Goal: Information Seeking & Learning: Check status

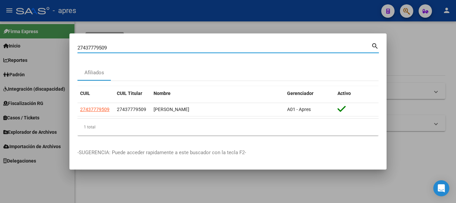
click at [61, 41] on div "27437779509 Buscar (apellido, dni, cuil, nro traspaso, cuit, obra social) searc…" at bounding box center [228, 101] width 456 height 203
type input "23386689733"
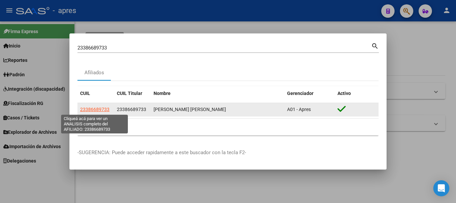
click at [102, 110] on span "23386689733" at bounding box center [94, 108] width 29 height 5
type textarea "23386689733"
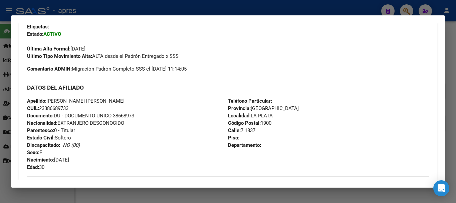
scroll to position [351, 0]
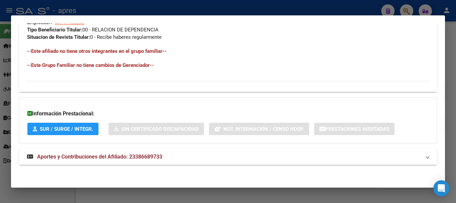
click at [220, 156] on mat-panel-title "Aportes y Contribuciones del Afiliado: 23386689733" at bounding box center [224, 157] width 394 height 8
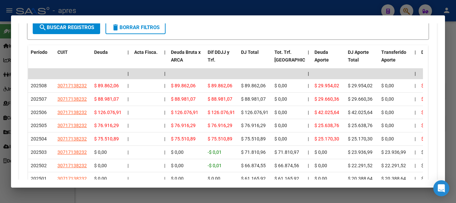
scroll to position [590, 0]
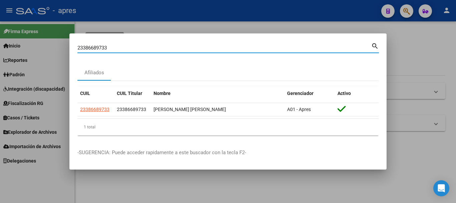
drag, startPoint x: 148, startPoint y: 50, endPoint x: 58, endPoint y: 53, distance: 90.2
click at [58, 53] on div "23386689733 Buscar (apellido, dni, cuil, nro traspaso, cuit, obra social) searc…" at bounding box center [228, 101] width 456 height 203
paste input "7447865519"
type input "27447865519"
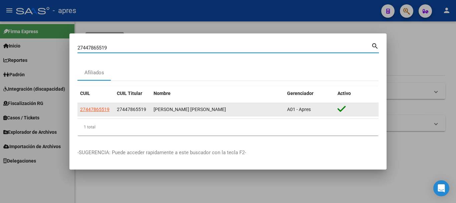
click at [101, 105] on datatable-body-cell "27447865519" at bounding box center [95, 109] width 37 height 13
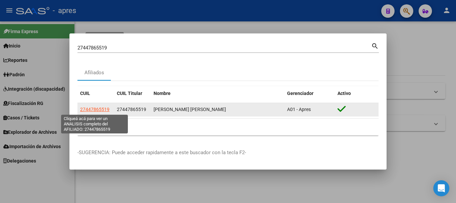
click at [99, 107] on span "27447865519" at bounding box center [94, 108] width 29 height 5
type textarea "27447865519"
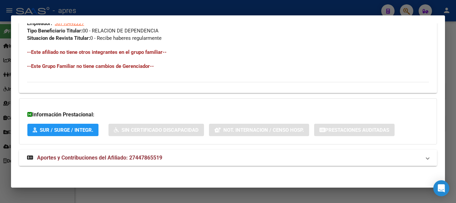
scroll to position [351, 0]
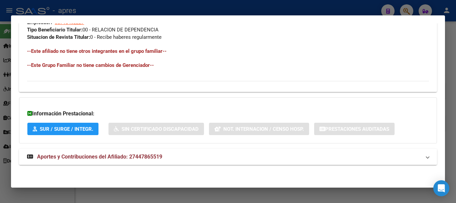
click at [162, 156] on span "Aportes y Contribuciones del Afiliado: 27447865519" at bounding box center [99, 156] width 125 height 6
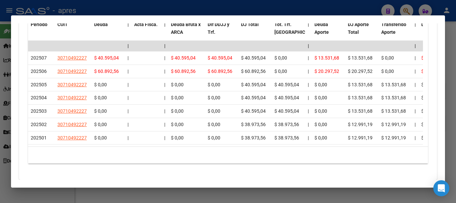
scroll to position [640, 0]
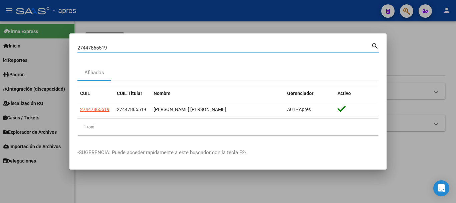
drag, startPoint x: 158, startPoint y: 48, endPoint x: 47, endPoint y: 59, distance: 112.1
click at [47, 59] on div "27447865519 Buscar (apellido, dni, cuil, nro traspaso, cuit, obra social) searc…" at bounding box center [228, 101] width 456 height 203
paste input "0356990995"
type input "20356990995"
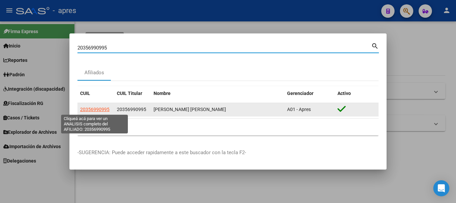
click at [96, 106] on span "20356990995" at bounding box center [94, 108] width 29 height 5
type textarea "20356990995"
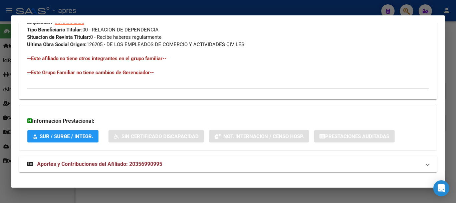
scroll to position [358, 0]
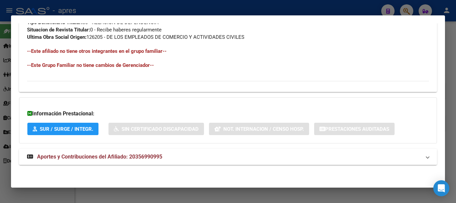
click at [196, 151] on mat-expansion-panel-header "Aportes y Contribuciones del Afiliado: 20356990995" at bounding box center [228, 157] width 418 height 16
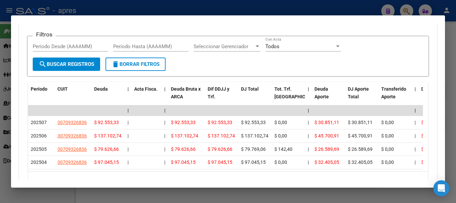
scroll to position [607, 0]
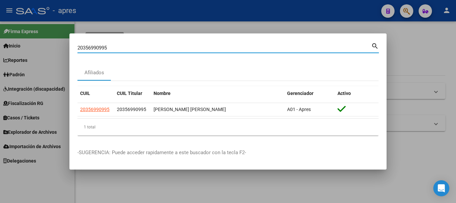
drag, startPoint x: 152, startPoint y: 49, endPoint x: 70, endPoint y: 58, distance: 81.9
click at [70, 58] on mat-dialog-content "20356990995 Buscar (apellido, dni, cuil, nro traspaso, cuit, obra social) searc…" at bounding box center [227, 90] width 317 height 99
paste input "946485757"
type input "20946485757"
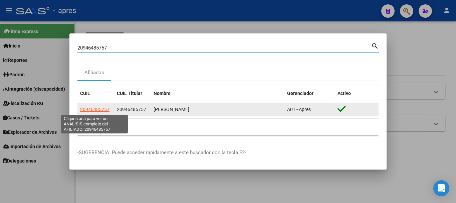
click at [104, 109] on span "20946485757" at bounding box center [94, 108] width 29 height 5
type textarea "20946485757"
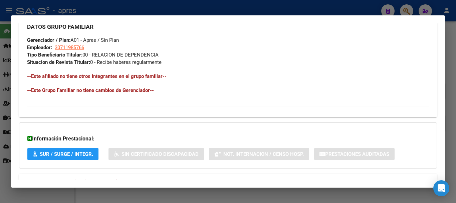
scroll to position [351, 0]
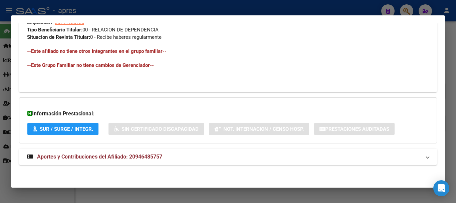
click at [214, 149] on mat-expansion-panel-header "Aportes y Contribuciones del Afiliado: 20946485757" at bounding box center [228, 157] width 418 height 16
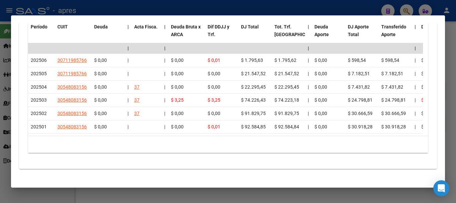
scroll to position [618, 0]
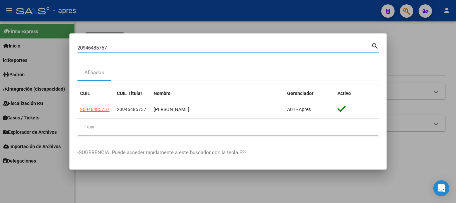
drag, startPoint x: 122, startPoint y: 48, endPoint x: 49, endPoint y: 48, distance: 73.4
click at [49, 48] on div "20946485757 Buscar (apellido, dni, cuil, nro traspaso, cuit, obra social) searc…" at bounding box center [228, 101] width 456 height 203
paste input "45227487"
type input "20452274877"
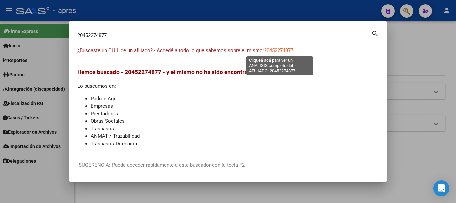
click at [264, 52] on span "20452274877" at bounding box center [278, 50] width 29 height 6
type textarea "20452274877"
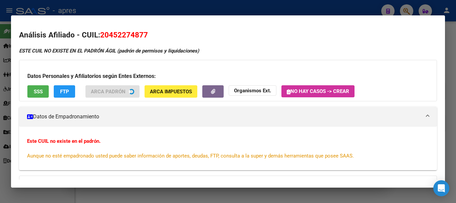
click at [40, 91] on span "SSS" at bounding box center [38, 91] width 9 height 6
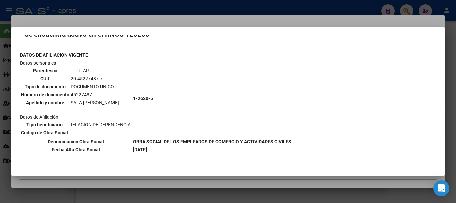
scroll to position [33, 0]
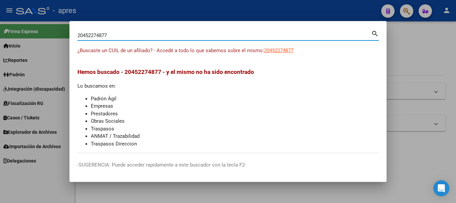
drag, startPoint x: 190, startPoint y: 38, endPoint x: 36, endPoint y: 23, distance: 154.9
click at [40, 17] on div "20452274877 Buscar (apellido, dni, cuil, nro traspaso, cuit, obra social) searc…" at bounding box center [228, 101] width 456 height 203
paste input "19013693"
type input "20419013693"
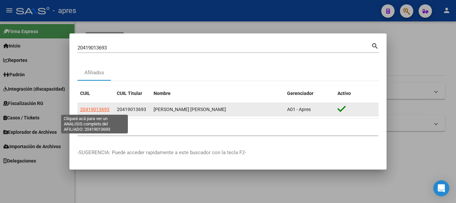
click at [101, 110] on span "20419013693" at bounding box center [94, 108] width 29 height 5
type textarea "20419013693"
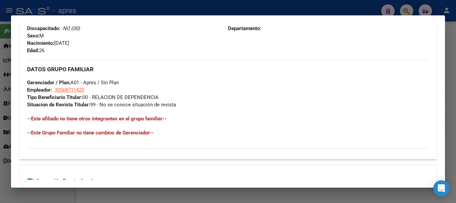
scroll to position [351, 0]
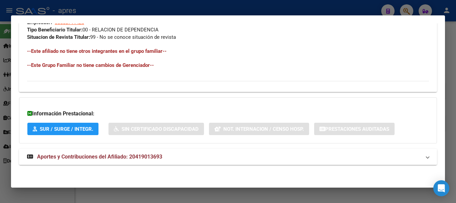
click at [289, 152] on mat-expansion-panel-header "Aportes y Contribuciones del Afiliado: 20419013693" at bounding box center [228, 157] width 418 height 16
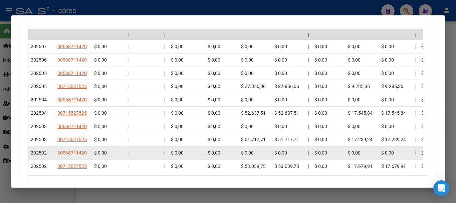
scroll to position [618, 0]
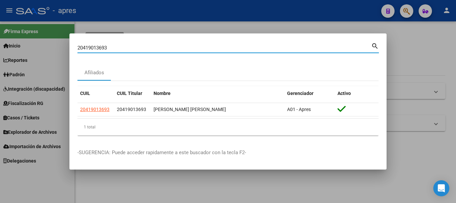
drag, startPoint x: 152, startPoint y: 50, endPoint x: 20, endPoint y: 31, distance: 133.3
click at [20, 31] on div "20419013693 Buscar (apellido, dni, cuil, nro traspaso, cuit, obra social) searc…" at bounding box center [228, 101] width 456 height 203
paste input "7432488859"
type input "27432488859"
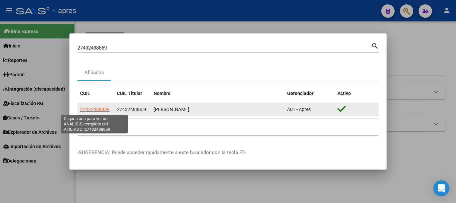
click at [99, 109] on span "27432488859" at bounding box center [94, 108] width 29 height 5
type textarea "27432488859"
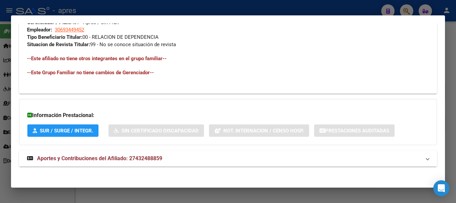
scroll to position [345, 0]
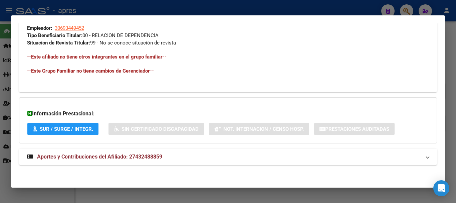
click at [190, 155] on mat-panel-title "Aportes y Contribuciones del Afiliado: 27432488859" at bounding box center [224, 157] width 394 height 8
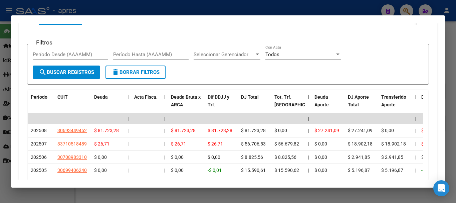
scroll to position [612, 0]
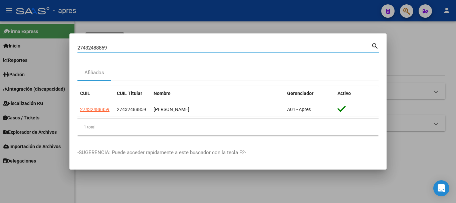
drag, startPoint x: 175, startPoint y: 48, endPoint x: 0, endPoint y: 48, distance: 175.2
click at [0, 47] on div "27432488859 Buscar (apellido, dni, cuil, nro traspaso, cuit, obra social) searc…" at bounding box center [228, 101] width 456 height 203
paste input "0411411703"
type input "20411411703"
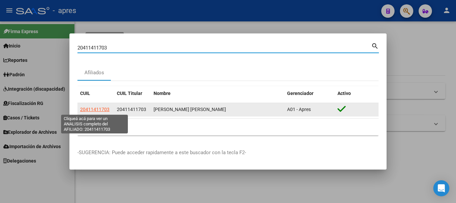
click at [101, 106] on span "20411411703" at bounding box center [94, 108] width 29 height 5
type textarea "20411411703"
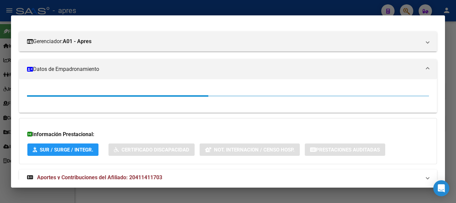
scroll to position [101, 0]
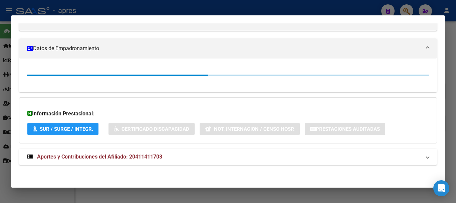
click at [223, 162] on mat-expansion-panel-header "Aportes y Contribuciones del Afiliado: 20411411703" at bounding box center [228, 157] width 418 height 16
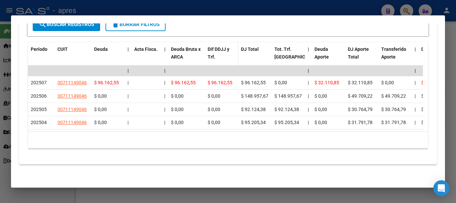
scroll to position [607, 0]
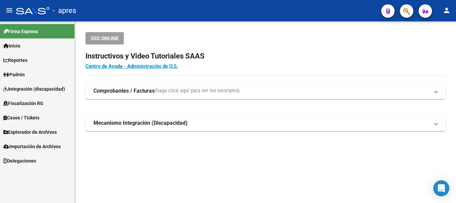
click at [405, 12] on icon "button" at bounding box center [406, 11] width 7 height 8
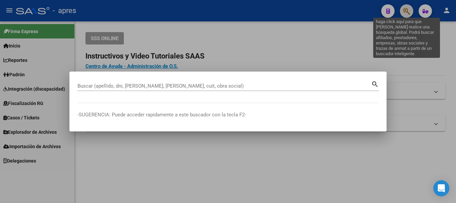
paste input "27424081626"
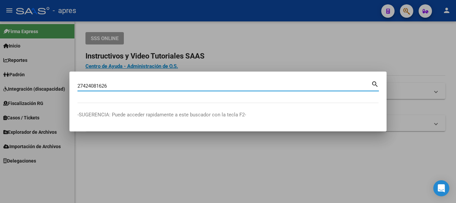
type input "27424081626"
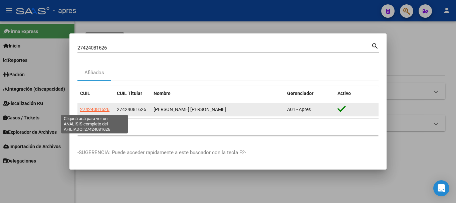
click at [92, 108] on span "27424081626" at bounding box center [94, 108] width 29 height 5
type textarea "27424081626"
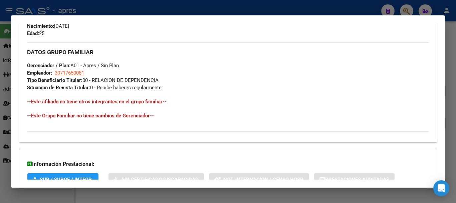
scroll to position [351, 0]
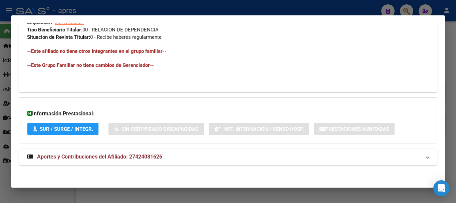
click at [224, 160] on mat-panel-title "Aportes y Contribuciones del Afiliado: 27424081626" at bounding box center [224, 157] width 394 height 8
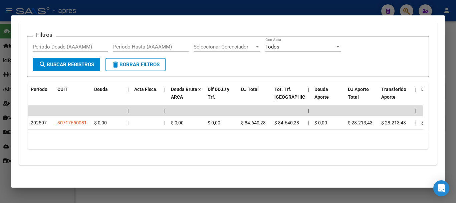
scroll to position [558, 0]
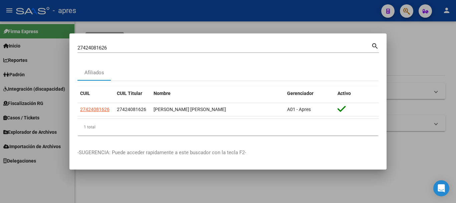
drag, startPoint x: 150, startPoint y: 51, endPoint x: 43, endPoint y: 48, distance: 106.5
click at [27, 50] on div "27424081626 Buscar (apellido, dni, cuil, nro traspaso, cuit, obra social) searc…" at bounding box center [228, 101] width 456 height 203
click at [114, 48] on input "27424081626" at bounding box center [224, 48] width 294 height 6
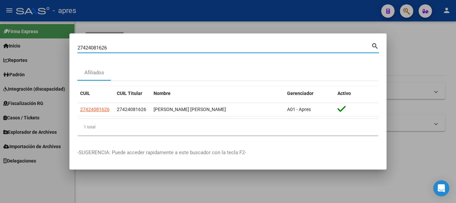
drag, startPoint x: 114, startPoint y: 48, endPoint x: 72, endPoint y: 56, distance: 43.5
click at [72, 56] on mat-dialog-content "27424081626 Buscar (apellido, dni, cuil, nro traspaso, cuit, obra social) searc…" at bounding box center [227, 90] width 317 height 99
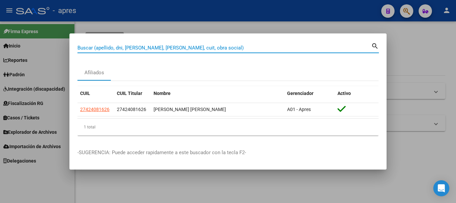
paste input "27963591263"
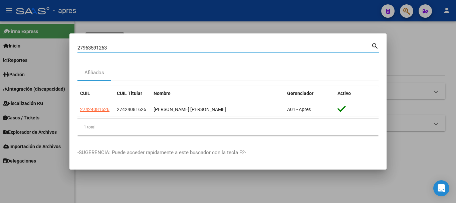
type input "27963591263"
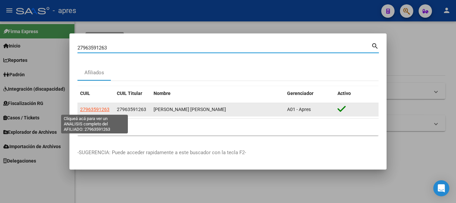
click at [106, 108] on span "27963591263" at bounding box center [94, 108] width 29 height 5
type textarea "27963591263"
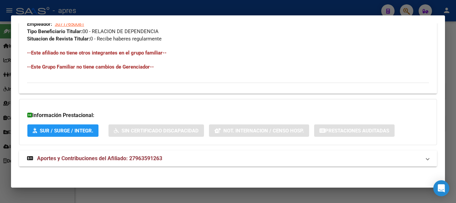
scroll to position [351, 0]
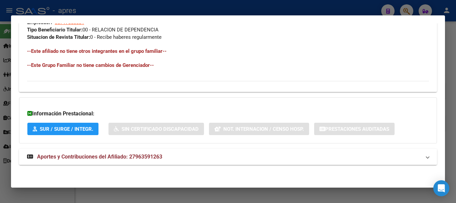
click at [168, 156] on mat-panel-title "Aportes y Contribuciones del Afiliado: 27963591263" at bounding box center [224, 157] width 394 height 8
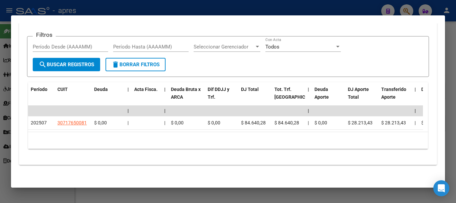
scroll to position [558, 0]
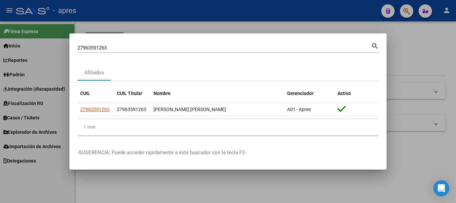
drag, startPoint x: 174, startPoint y: 51, endPoint x: 97, endPoint y: 44, distance: 77.1
click at [38, 47] on div "27963591263 Buscar (apellido, dni, cuil, nro traspaso, cuit, obra social) searc…" at bounding box center [228, 101] width 456 height 203
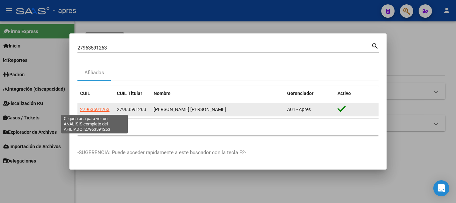
click at [99, 106] on span "27963591263" at bounding box center [94, 108] width 29 height 5
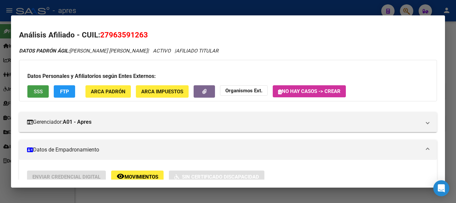
click at [43, 91] on button "SSS" at bounding box center [37, 91] width 21 height 12
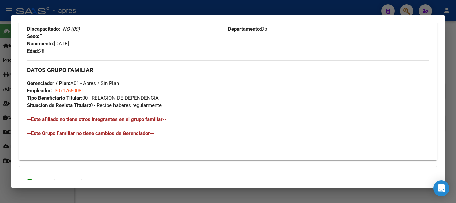
scroll to position [351, 0]
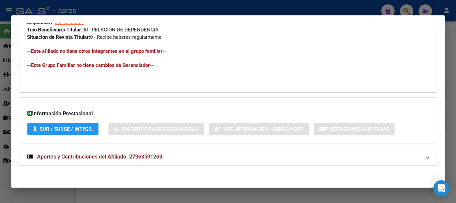
click at [165, 158] on mat-panel-title "Aportes y Contribuciones del Afiliado: 27963591263" at bounding box center [224, 157] width 394 height 8
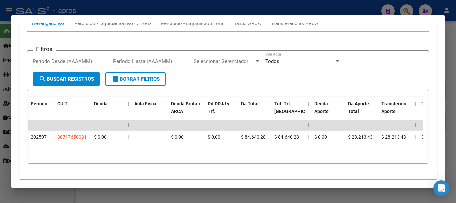
scroll to position [558, 0]
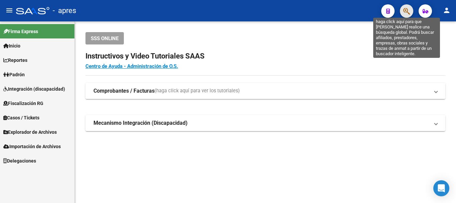
click at [409, 10] on icon "button" at bounding box center [406, 11] width 7 height 8
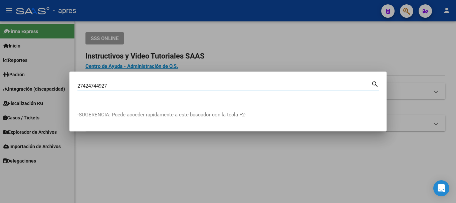
type input "27424744927"
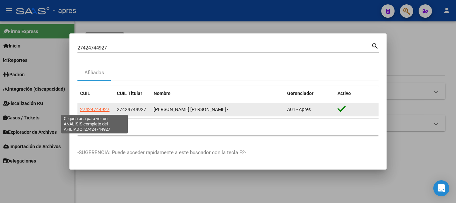
click at [93, 107] on span "27424744927" at bounding box center [94, 108] width 29 height 5
type textarea "27424744927"
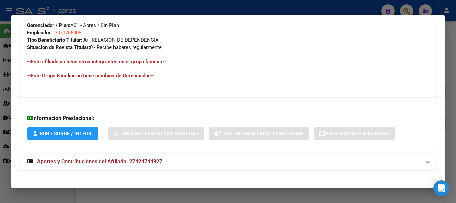
scroll to position [345, 0]
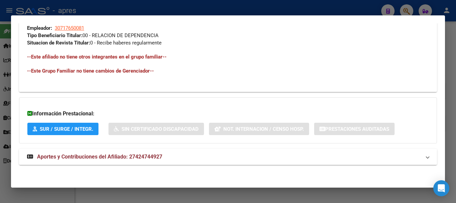
click at [220, 158] on mat-panel-title "Aportes y Contribuciones del Afiliado: 27424744927" at bounding box center [224, 157] width 394 height 8
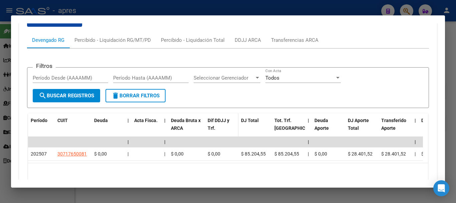
scroll to position [558, 0]
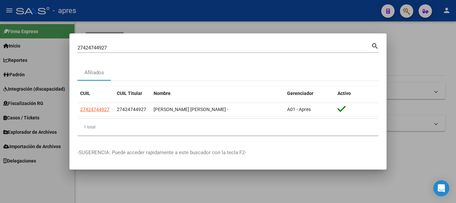
drag, startPoint x: 191, startPoint y: 55, endPoint x: 190, endPoint y: 50, distance: 4.6
click at [190, 50] on div "27424744927 Buscar (apellido, dni, [PERSON_NAME], [PERSON_NAME], cuit, obra soc…" at bounding box center [227, 50] width 301 height 18
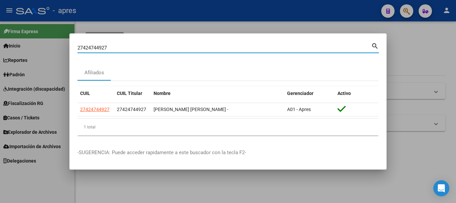
drag, startPoint x: 186, startPoint y: 48, endPoint x: 0, endPoint y: 24, distance: 187.1
click at [0, 24] on div "27424744927 Buscar (apellido, dni, cuil, nro traspaso, cuit, obra social) searc…" at bounding box center [228, 101] width 456 height 203
paste input "17851815"
type input "27417851815"
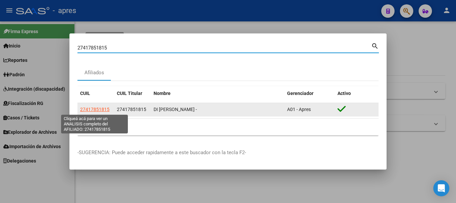
click at [96, 107] on span "27417851815" at bounding box center [94, 108] width 29 height 5
type textarea "27417851815"
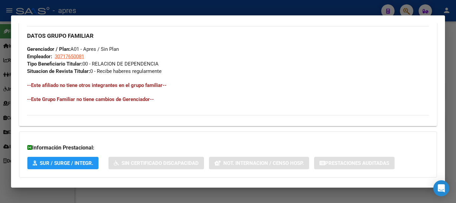
scroll to position [351, 0]
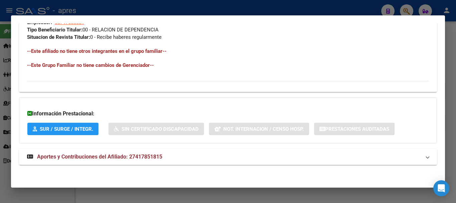
click at [164, 151] on mat-expansion-panel-header "Aportes y Contribuciones del Afiliado: 27417851815" at bounding box center [228, 157] width 418 height 16
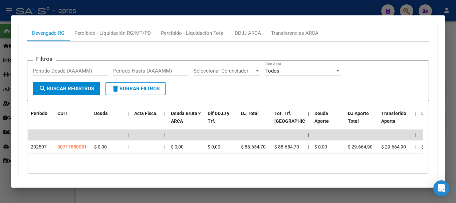
scroll to position [558, 0]
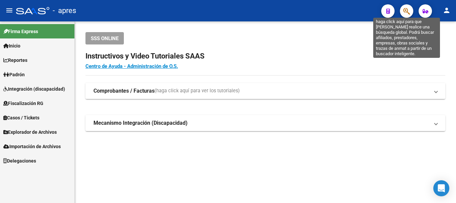
click at [409, 14] on icon "button" at bounding box center [406, 11] width 7 height 8
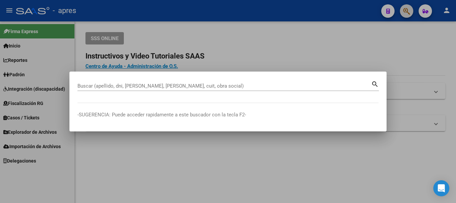
paste input "20963325224"
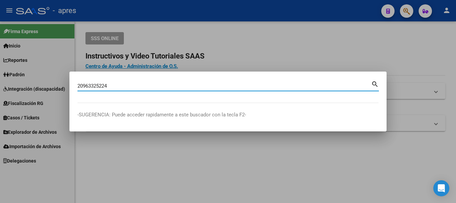
type input "20963325224"
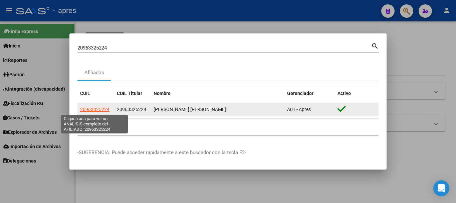
click at [98, 111] on span "20963325224" at bounding box center [94, 108] width 29 height 5
type textarea "20963325224"
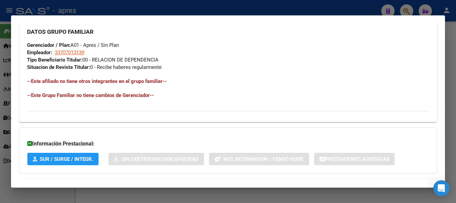
scroll to position [351, 0]
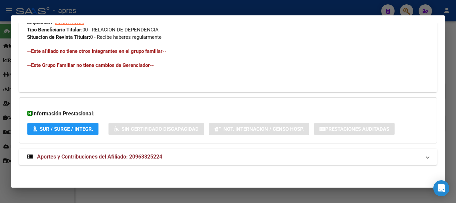
click at [275, 160] on mat-panel-title "Aportes y Contribuciones del Afiliado: 20963325224" at bounding box center [224, 157] width 394 height 8
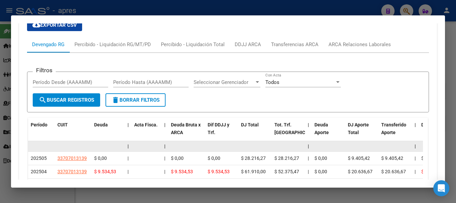
scroll to position [613, 0]
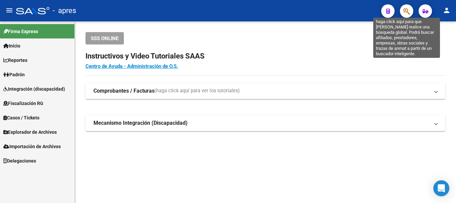
click at [404, 14] on icon "button" at bounding box center [406, 11] width 7 height 8
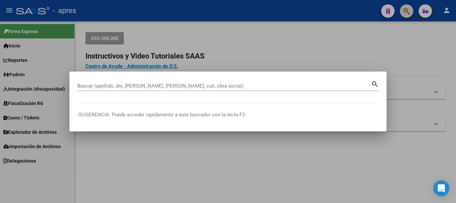
paste input "23362888859"
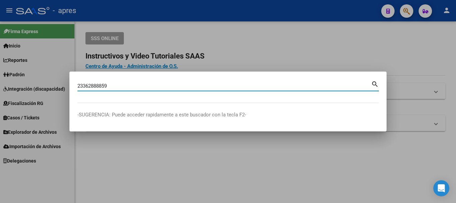
type input "23362888859"
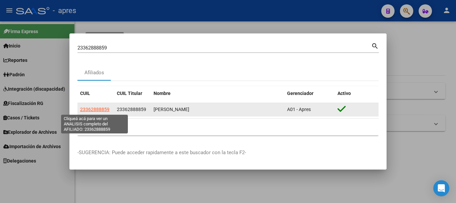
click at [105, 106] on span "23362888859" at bounding box center [94, 108] width 29 height 5
type textarea "23362888859"
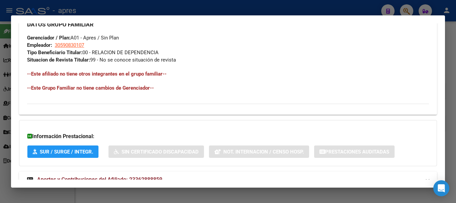
scroll to position [351, 0]
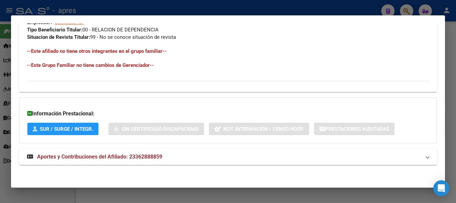
click at [227, 155] on mat-panel-title "Aportes y Contribuciones del Afiliado: 23362888859" at bounding box center [224, 157] width 394 height 8
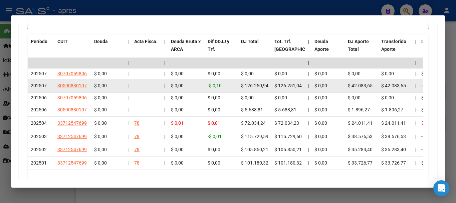
scroll to position [582, 0]
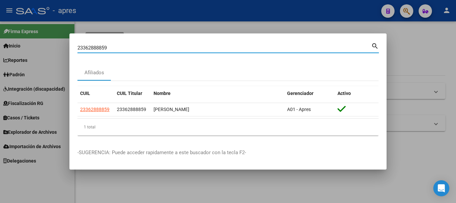
drag, startPoint x: 170, startPoint y: 50, endPoint x: 36, endPoint y: 59, distance: 134.5
click at [36, 59] on div "23362888859 Buscar (apellido, dni, cuil, nro traspaso, cuit, obra social) searc…" at bounding box center [228, 101] width 456 height 203
paste input "7447106170"
type input "27447106170"
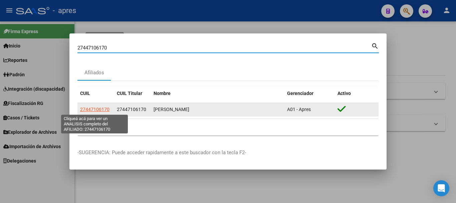
click at [100, 108] on span "27447106170" at bounding box center [94, 108] width 29 height 5
type textarea "27447106170"
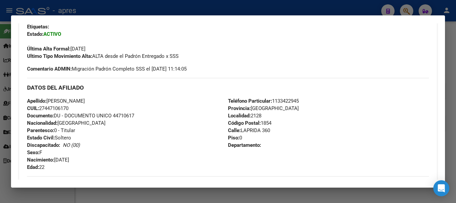
scroll to position [351, 0]
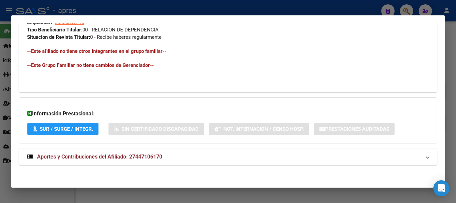
click at [217, 151] on mat-expansion-panel-header "Aportes y Contribuciones del Afiliado: 27447106170" at bounding box center [228, 157] width 418 height 16
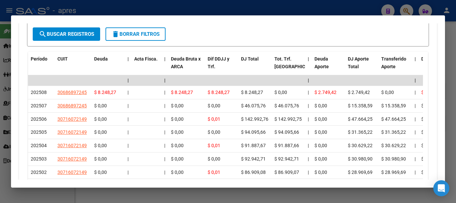
scroll to position [618, 0]
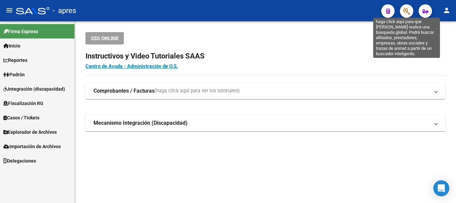
click at [405, 13] on icon "button" at bounding box center [406, 11] width 7 height 8
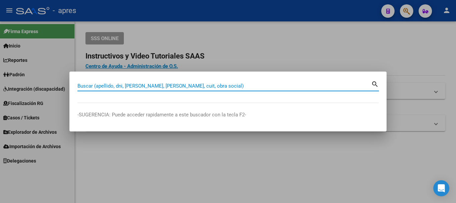
paste input "27447978089"
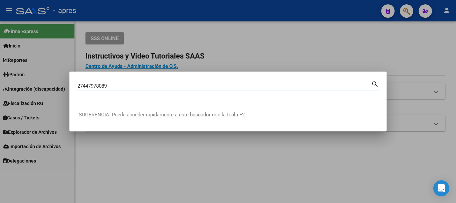
type input "27447978089"
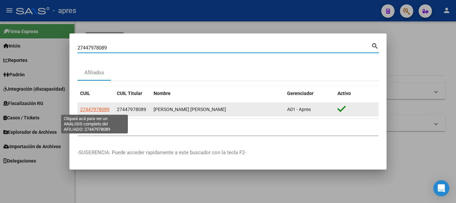
click at [92, 111] on span "27447978089" at bounding box center [94, 108] width 29 height 5
type textarea "27447978089"
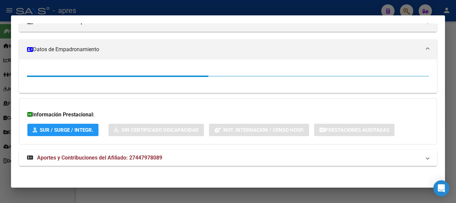
scroll to position [101, 0]
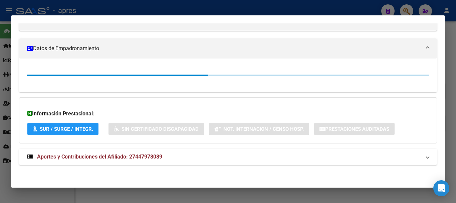
click at [80, 153] on strong "Aportes y Contribuciones del Afiliado: 27447978089" at bounding box center [94, 157] width 135 height 8
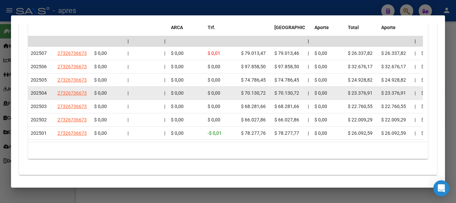
scroll to position [607, 0]
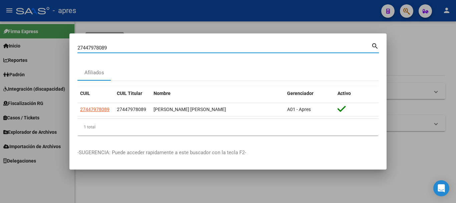
drag, startPoint x: 171, startPoint y: 47, endPoint x: 55, endPoint y: 45, distance: 115.2
click at [55, 45] on div "27447978089 Buscar (apellido, dni, cuil, nro traspaso, cuit, obra social) searc…" at bounding box center [228, 101] width 456 height 203
paste input "18949495"
type input "27418949495"
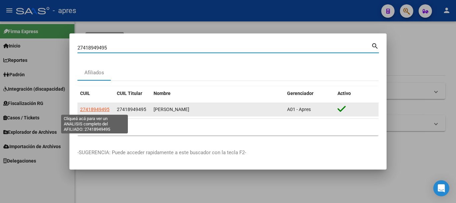
click at [92, 109] on span "27418949495" at bounding box center [94, 108] width 29 height 5
type textarea "27418949495"
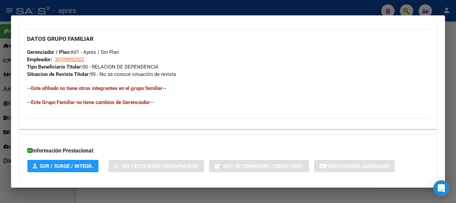
scroll to position [351, 0]
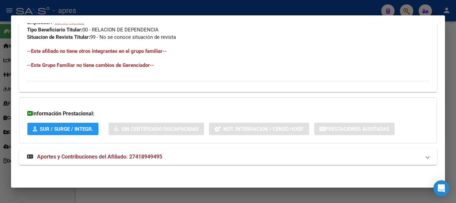
click at [183, 161] on mat-expansion-panel-header "Aportes y Contribuciones del Afiliado: 27418949495" at bounding box center [228, 157] width 418 height 16
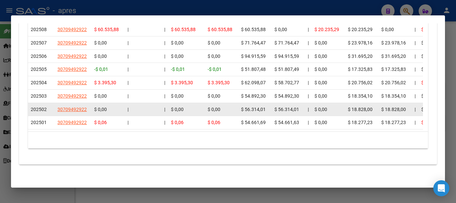
scroll to position [621, 0]
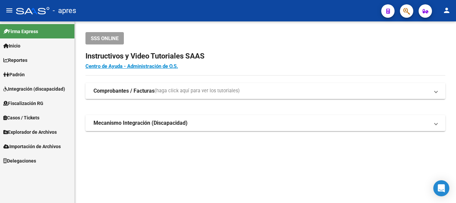
click at [409, 7] on span "button" at bounding box center [406, 11] width 7 height 14
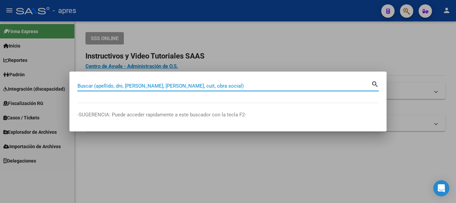
paste input "27439678513"
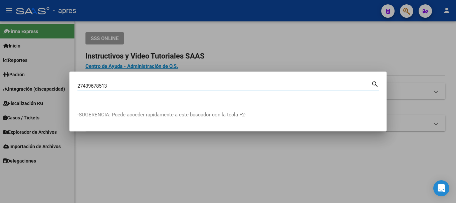
type input "27439678513"
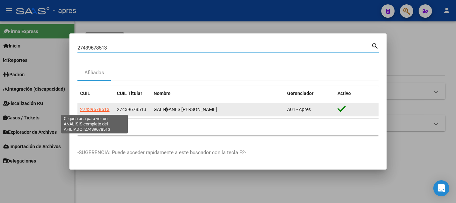
click at [106, 108] on span "27439678513" at bounding box center [94, 108] width 29 height 5
type textarea "27439678513"
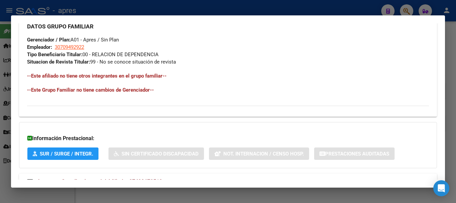
scroll to position [351, 0]
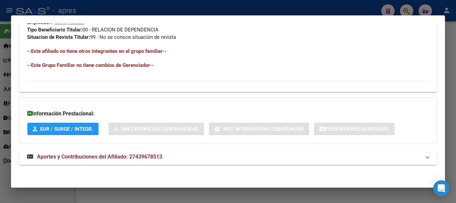
click at [160, 157] on span "Aportes y Contribuciones del Afiliado: 27439678513" at bounding box center [99, 156] width 125 height 6
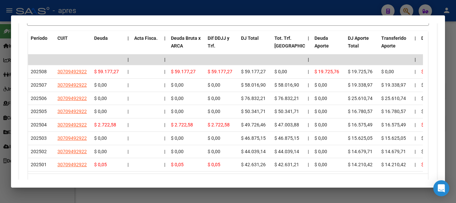
scroll to position [654, 0]
